Goal: Task Accomplishment & Management: Complete application form

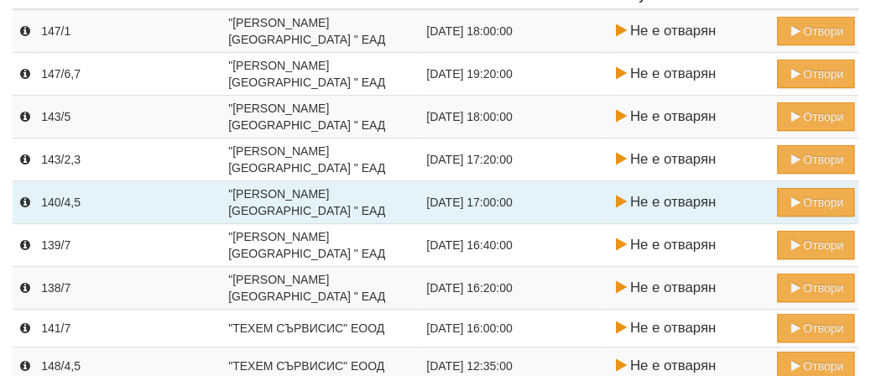
scroll to position [168, 0]
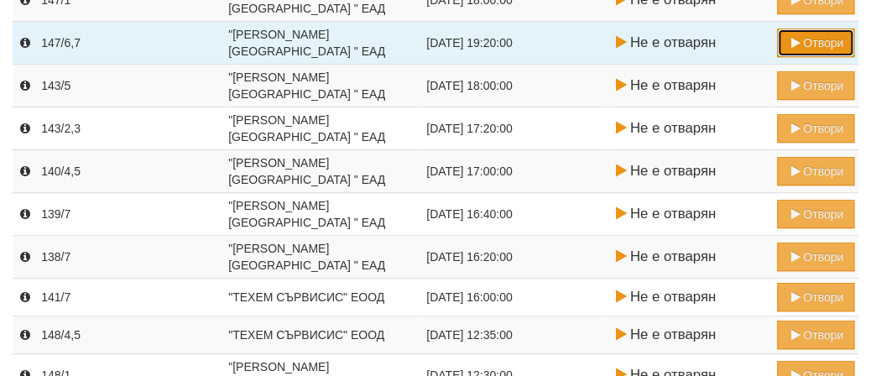
click at [821, 45] on button "Отвори" at bounding box center [815, 43] width 77 height 29
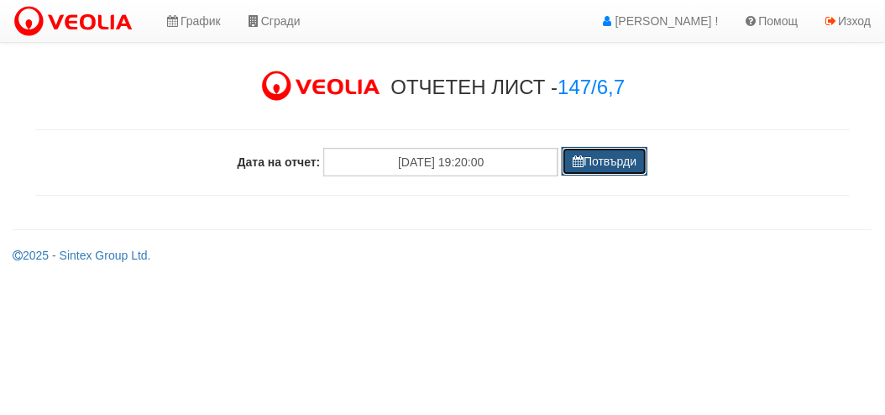
click at [614, 161] on button "Потвърди" at bounding box center [605, 161] width 86 height 29
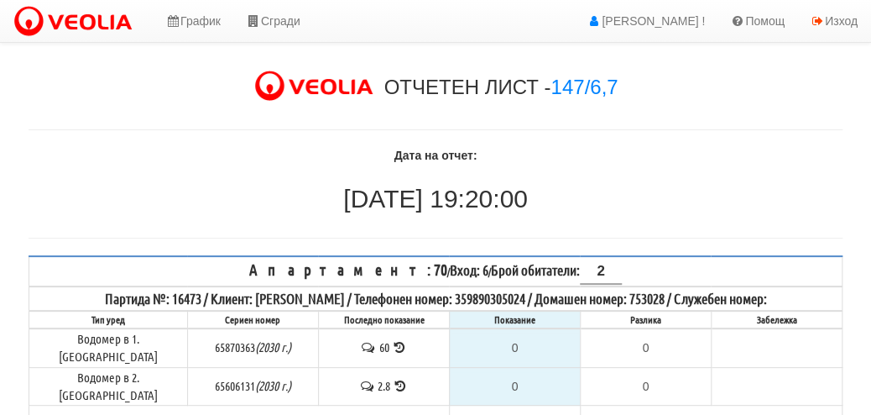
click at [391, 341] on icon at bounding box center [399, 347] width 16 height 13
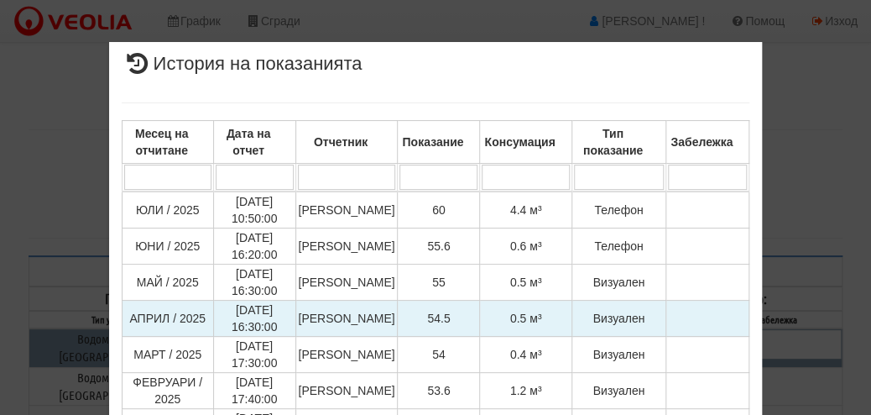
scroll to position [84, 0]
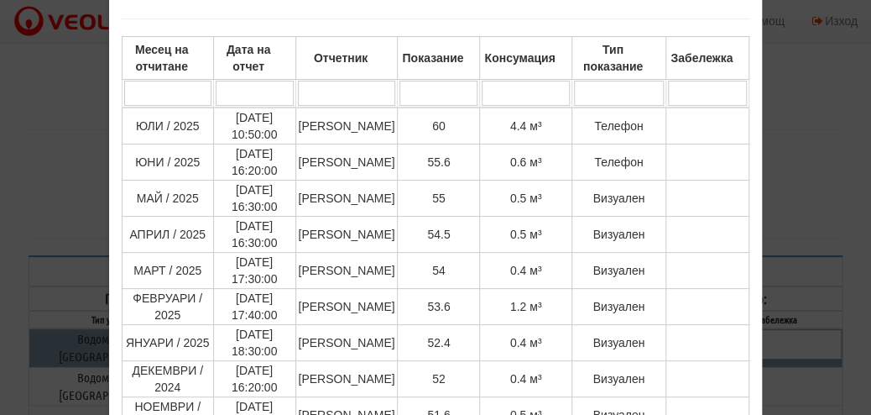
click at [816, 85] on div "× История на показанията Месец на отчитане Дата на отчет Отчетник Показание Кон…" at bounding box center [436, 270] width 814 height 709
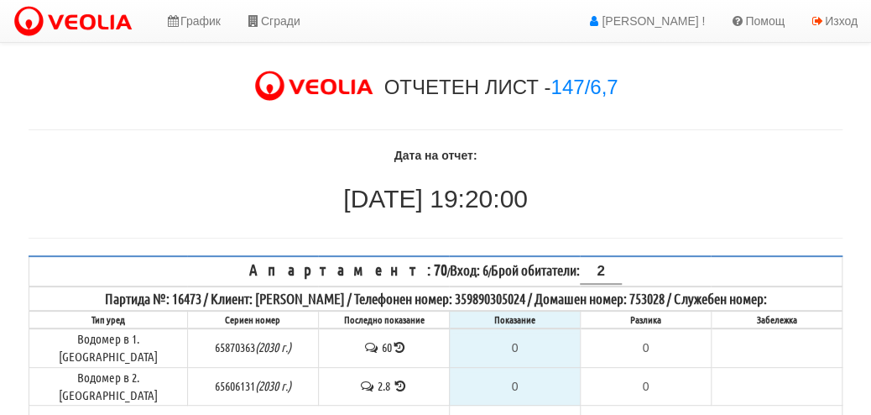
drag, startPoint x: 248, startPoint y: 316, endPoint x: 241, endPoint y: 353, distance: 37.7
drag, startPoint x: 241, startPoint y: 353, endPoint x: 416, endPoint y: 366, distance: 176.0
click at [416, 367] on td "2.8" at bounding box center [383, 386] width 131 height 39
click at [394, 341] on icon at bounding box center [399, 347] width 11 height 13
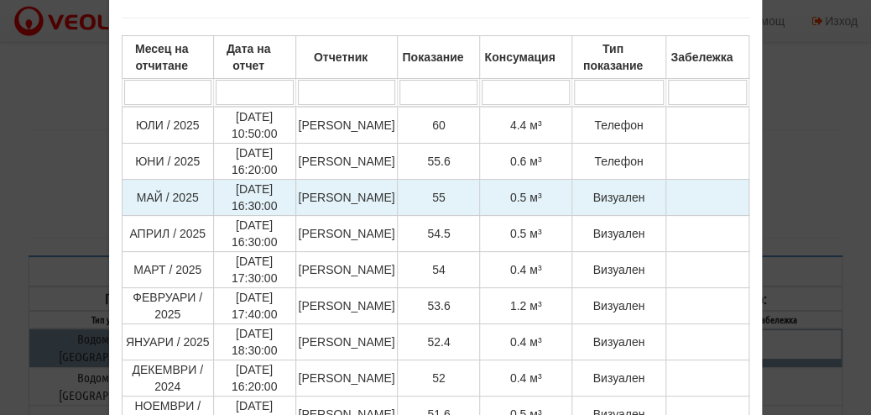
scroll to position [252, 0]
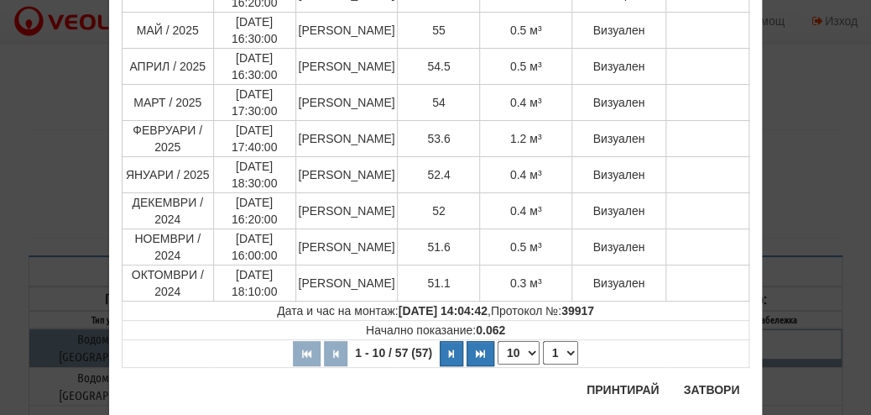
click at [792, 191] on div "× История на показанията Месец на отчитане Дата на отчет Отчетник Показание Кон…" at bounding box center [436, 102] width 814 height 709
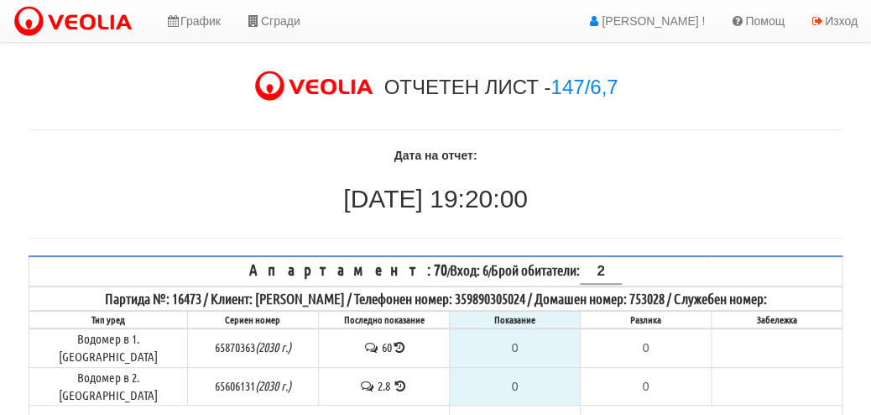
click at [394, 341] on icon at bounding box center [399, 347] width 11 height 13
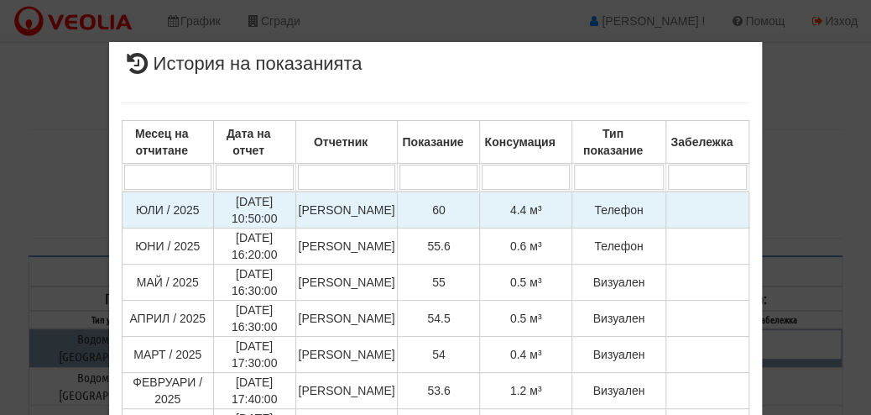
click at [687, 213] on td at bounding box center [708, 209] width 83 height 37
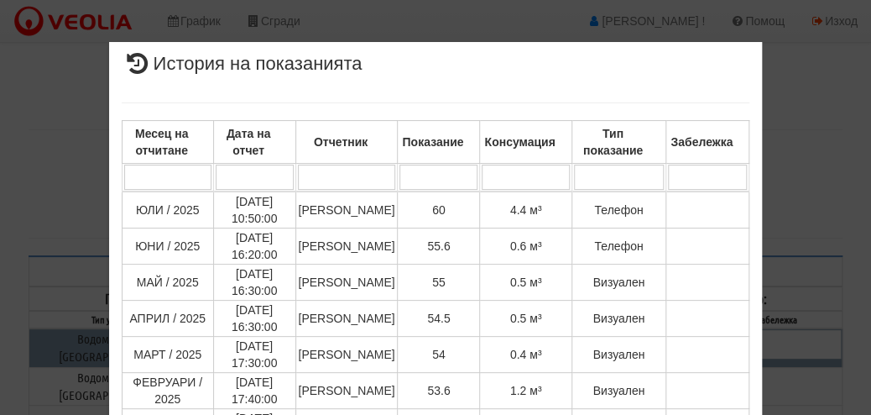
click at [776, 133] on div "× История на показанията Месец на отчитане Дата на отчет Отчетник Показание Кон…" at bounding box center [436, 355] width 814 height 710
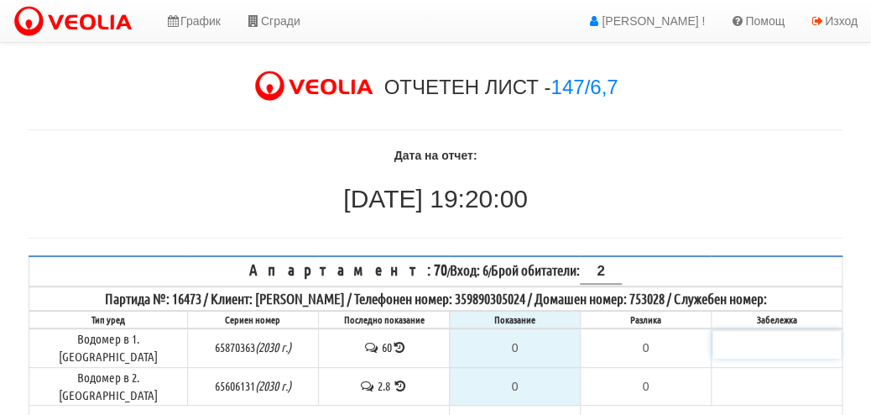
click at [719, 340] on input "text" at bounding box center [777, 344] width 128 height 29
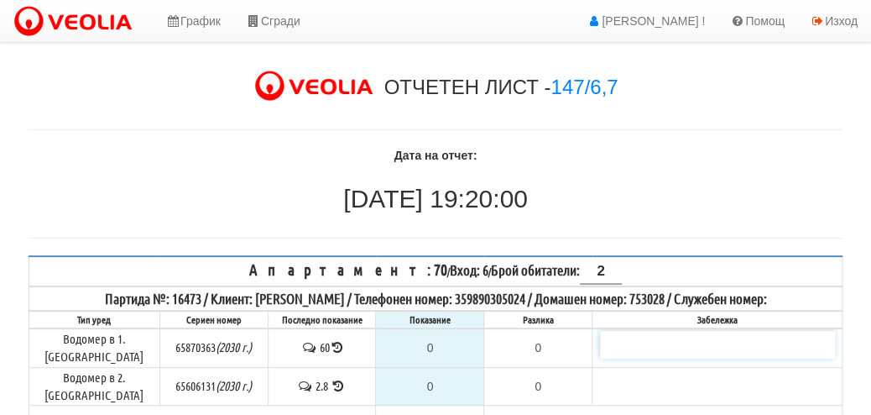
click at [719, 340] on input "text" at bounding box center [717, 344] width 235 height 29
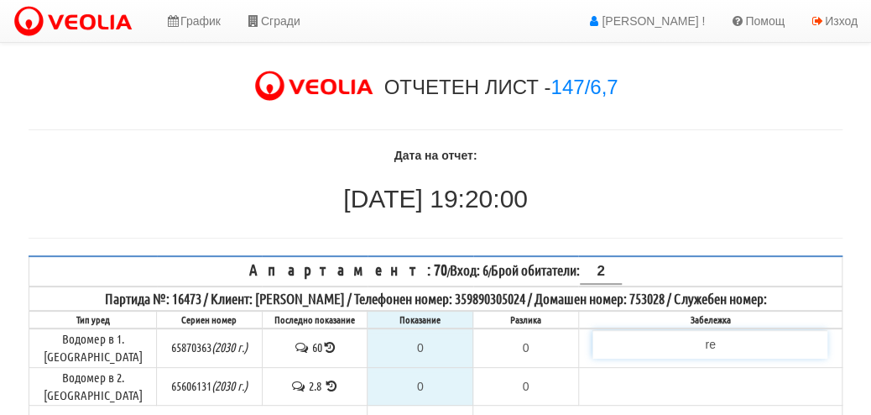
type input "r"
